Goal: Task Accomplishment & Management: Use online tool/utility

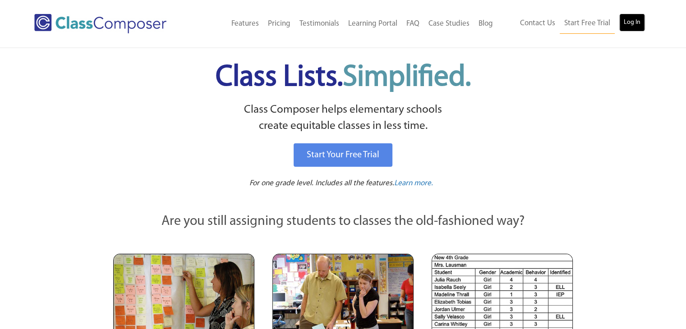
click at [635, 22] on link "Log In" at bounding box center [632, 23] width 26 height 18
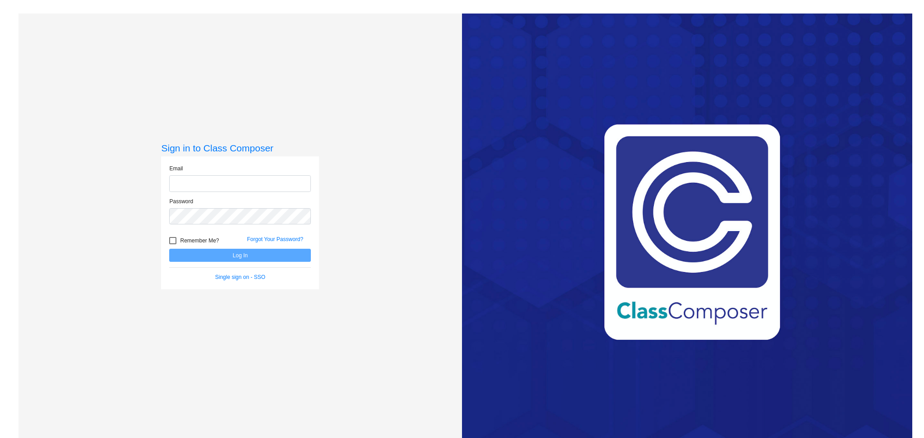
type input "lgershman@marlboro.k12.nj.us"
click at [242, 257] on button "Log In" at bounding box center [240, 255] width 142 height 13
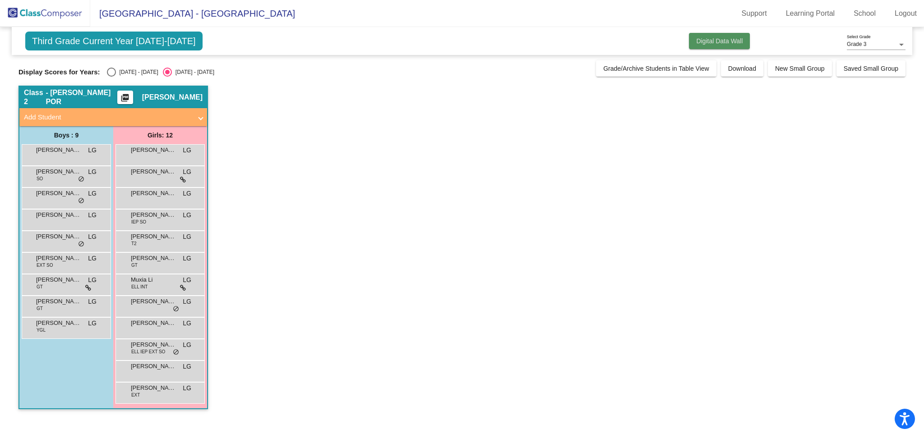
click at [710, 45] on button "Digital Data Wall" at bounding box center [719, 41] width 61 height 16
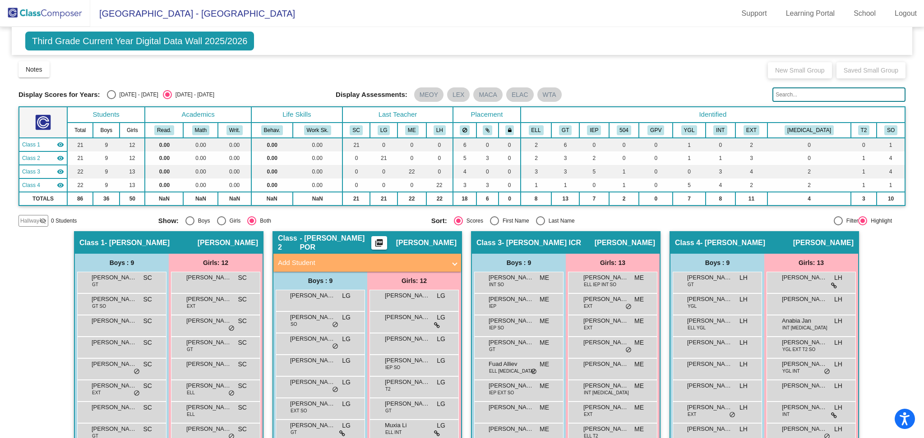
click at [110, 96] on div "Select an option" at bounding box center [111, 94] width 9 height 9
click at [111, 99] on input "2024 - 2025" at bounding box center [111, 99] width 0 height 0
radio input "true"
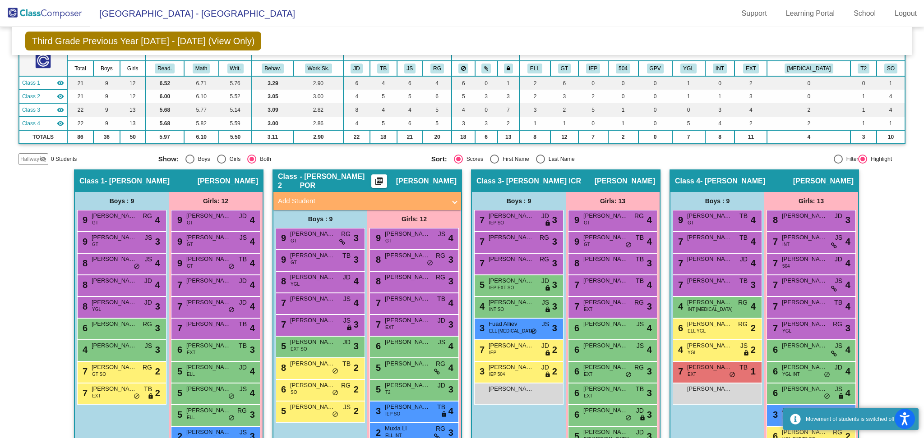
scroll to position [125, 0]
